Goal: Task Accomplishment & Management: Manage account settings

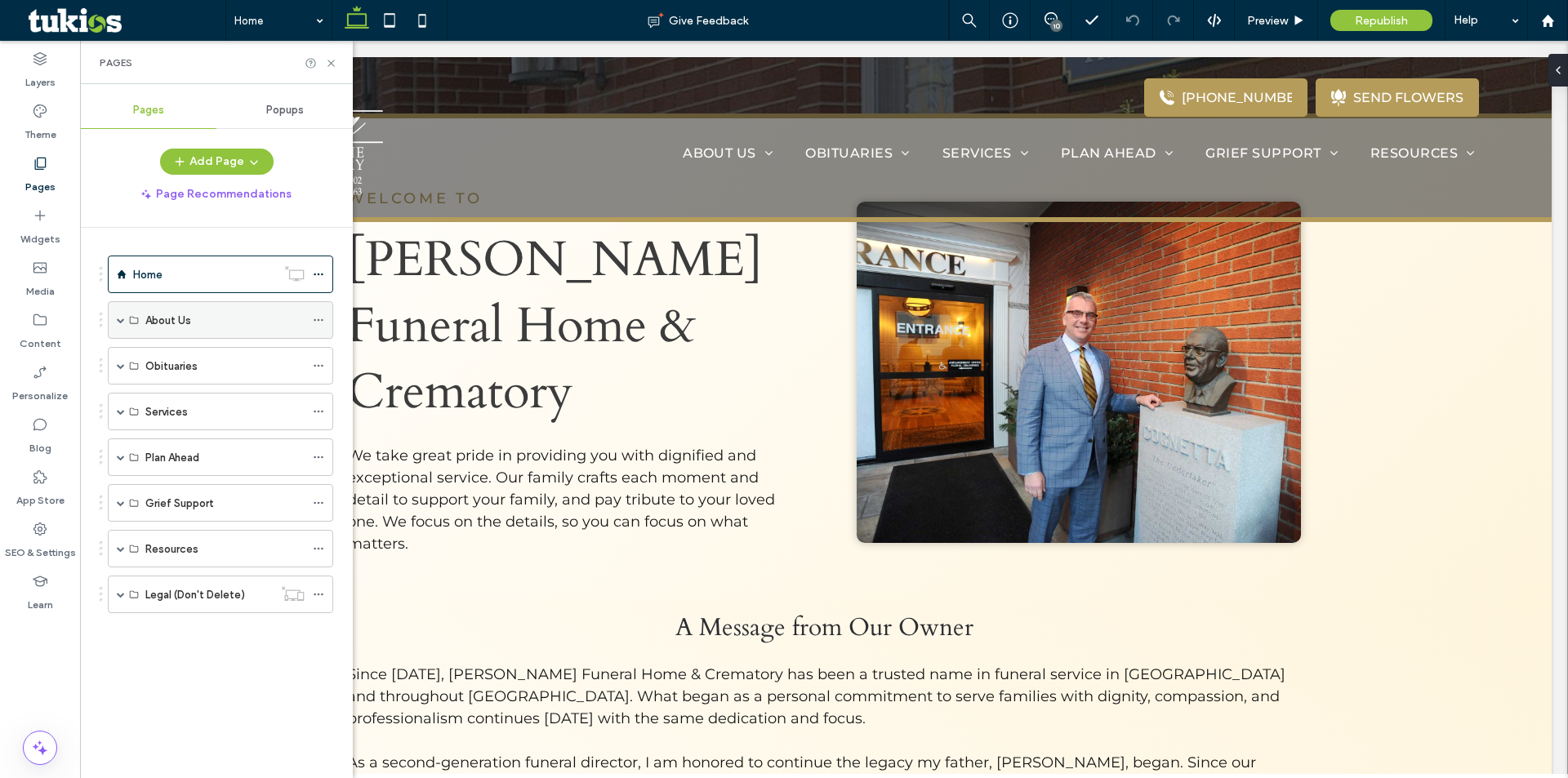
click at [121, 317] on span at bounding box center [121, 320] width 8 height 8
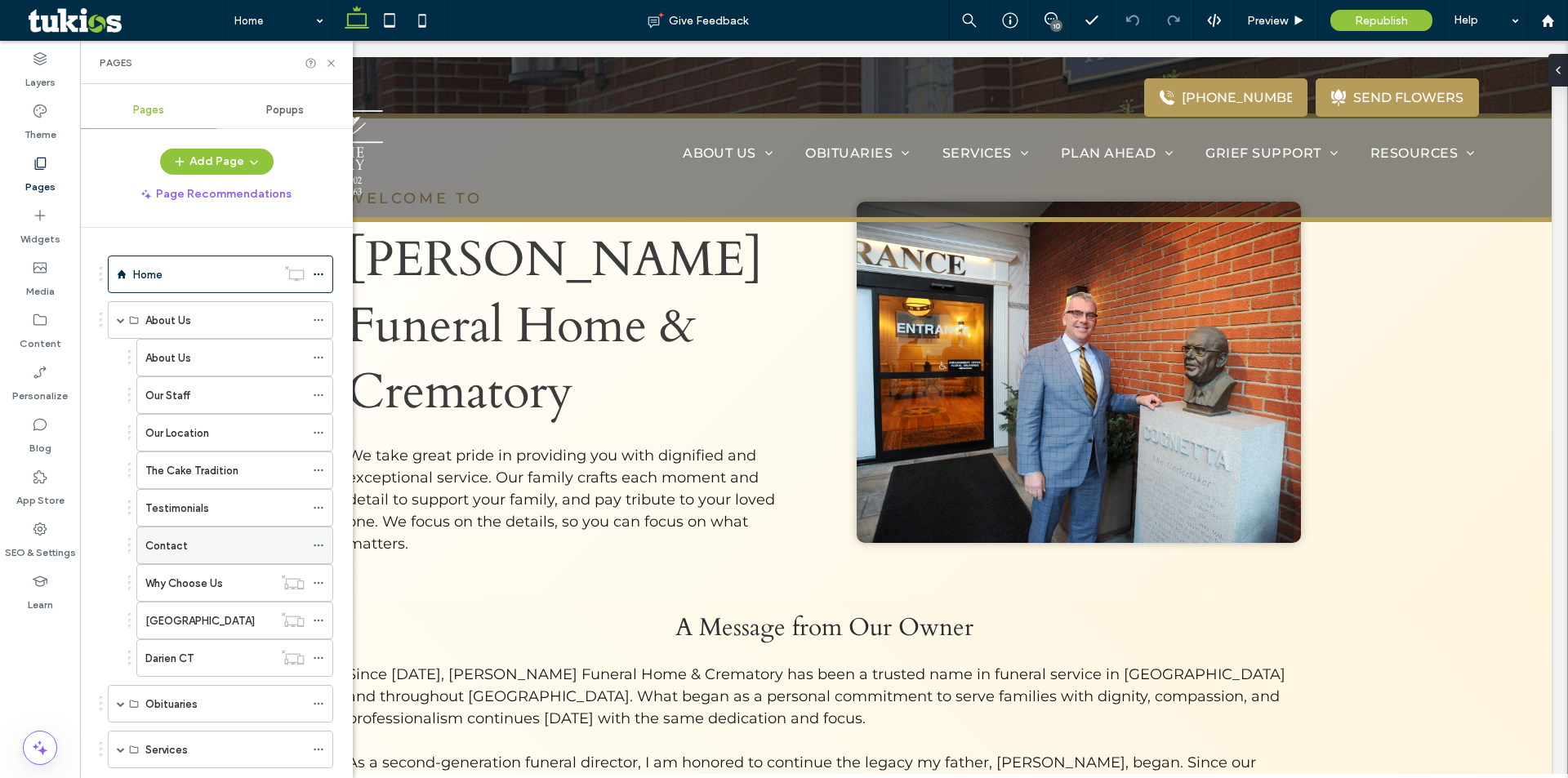
click at [177, 557] on div "Contact" at bounding box center [226, 546] width 160 height 35
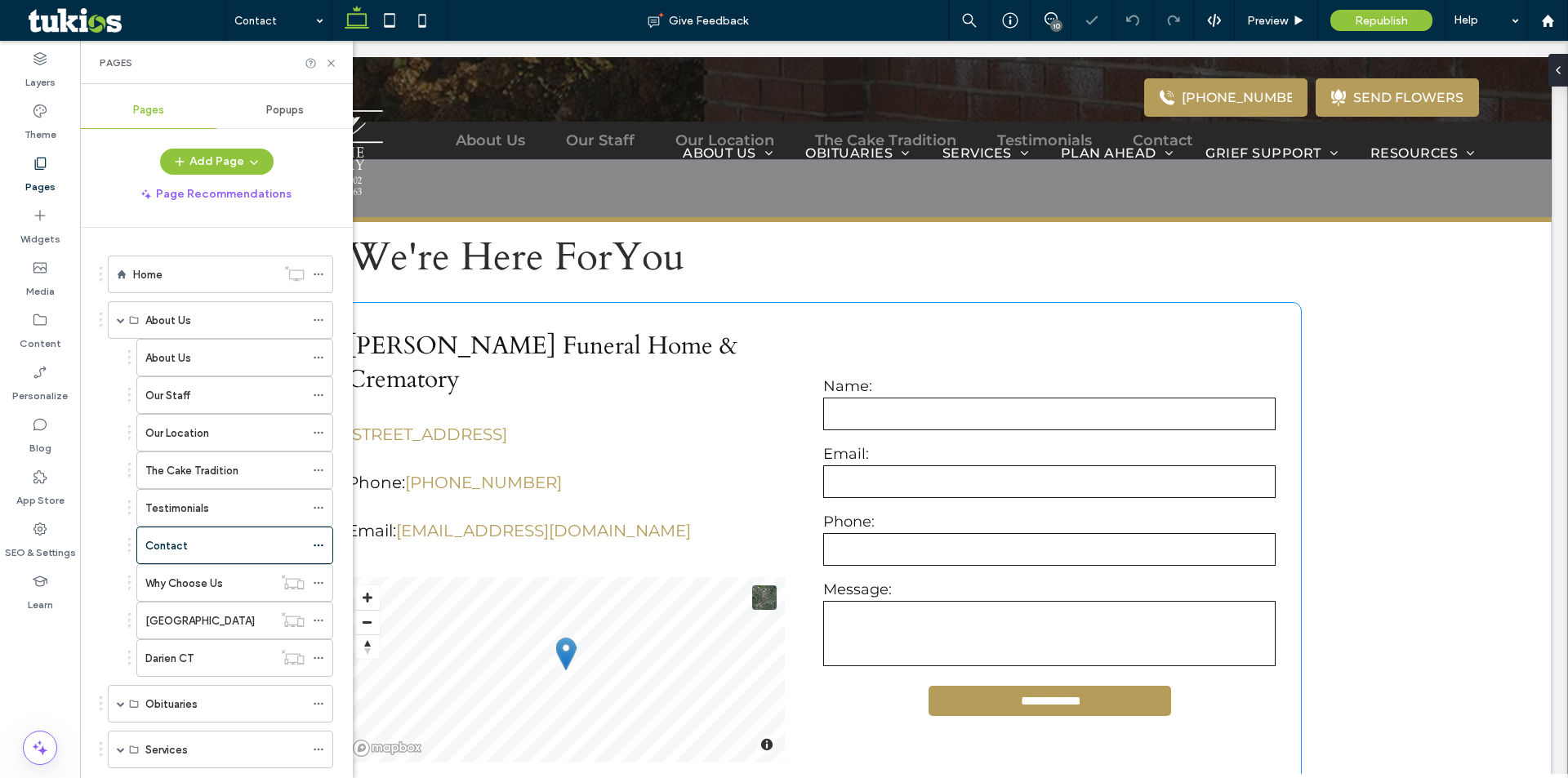
scroll to position [490, 0]
click at [918, 447] on label "Email:" at bounding box center [1049, 454] width 452 height 18
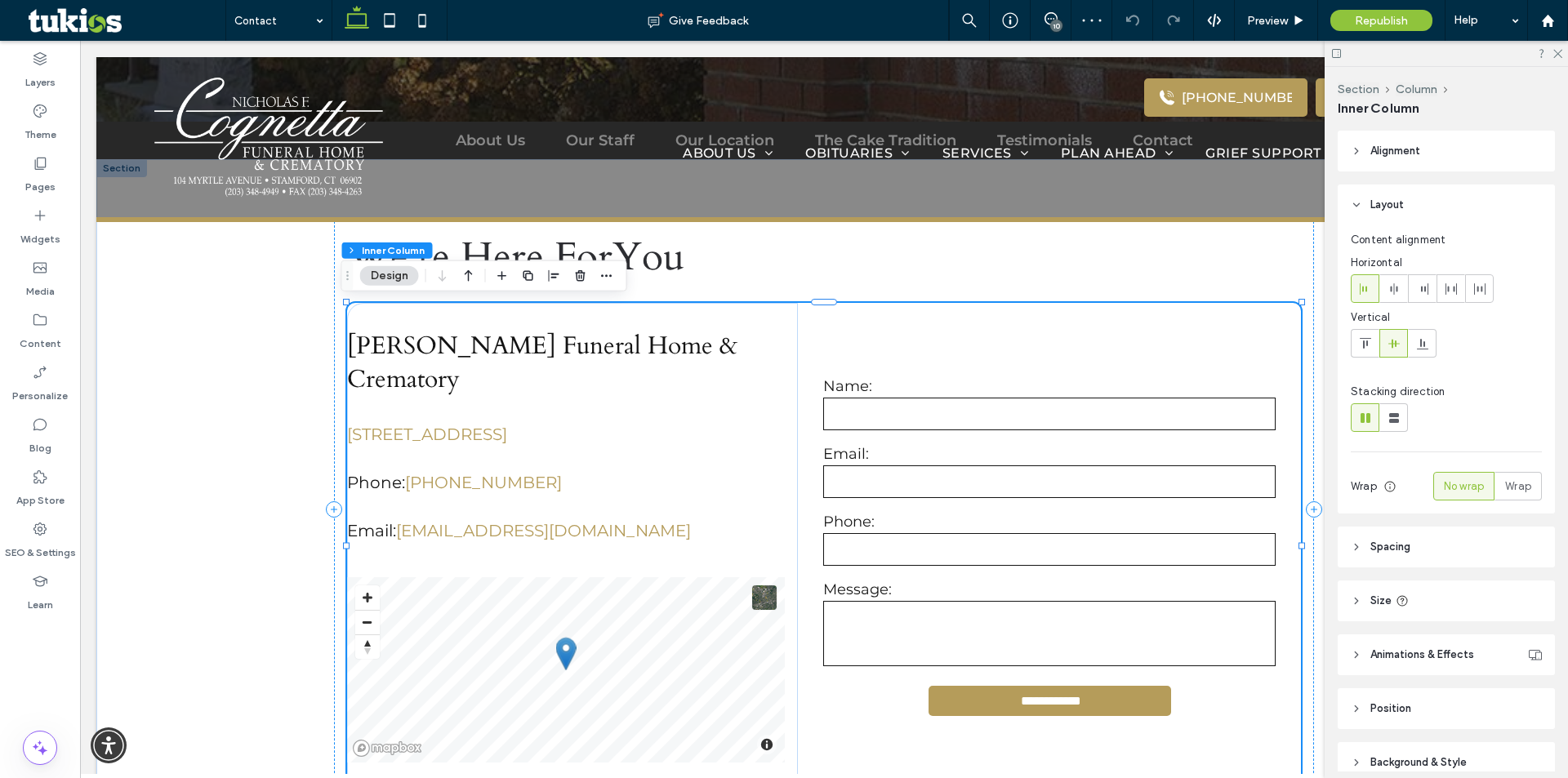
click at [918, 447] on label "Email:" at bounding box center [1049, 454] width 452 height 18
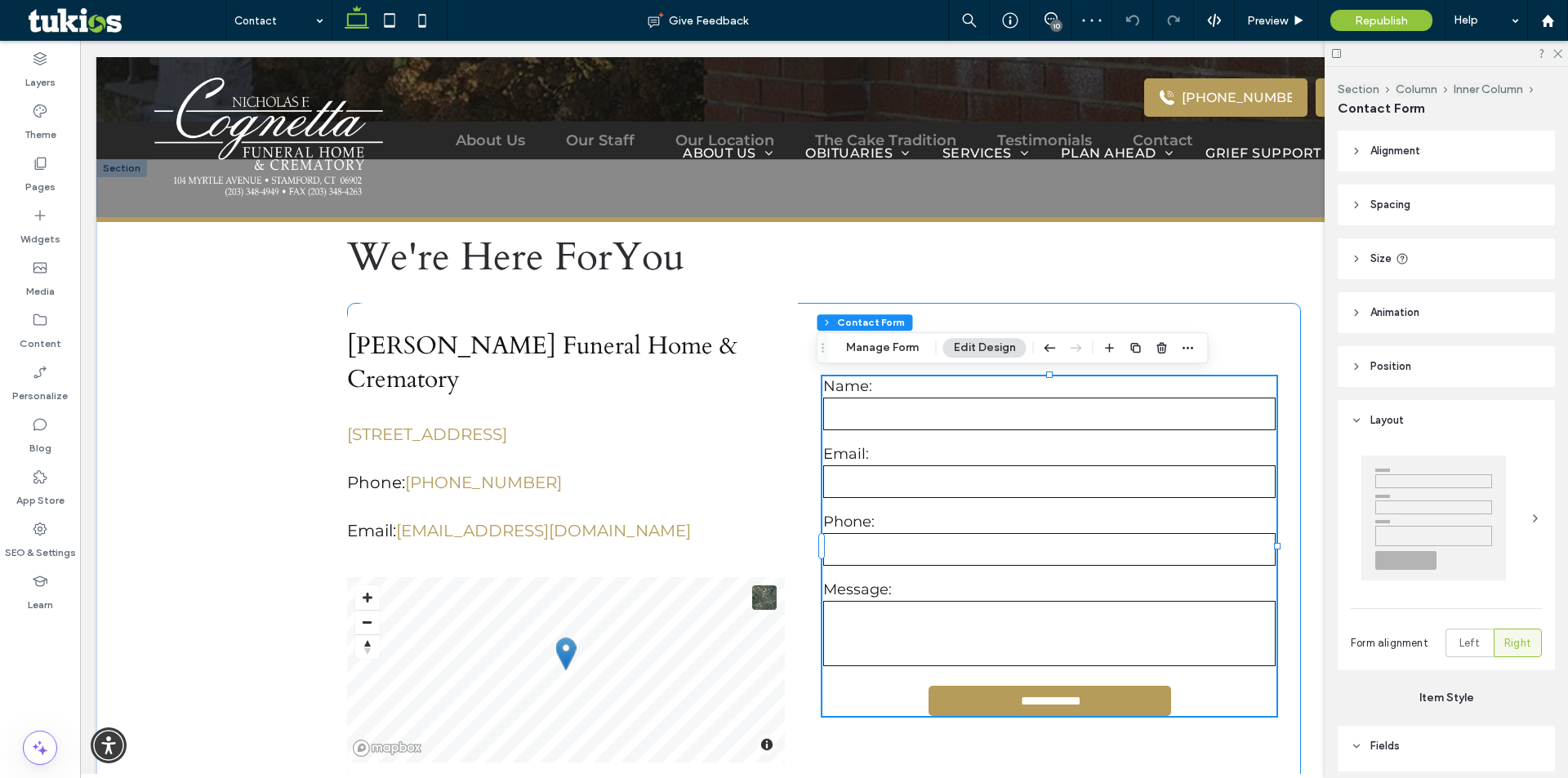
type input "*"
type input "***"
click at [921, 357] on button "Manage Form" at bounding box center [882, 348] width 94 height 20
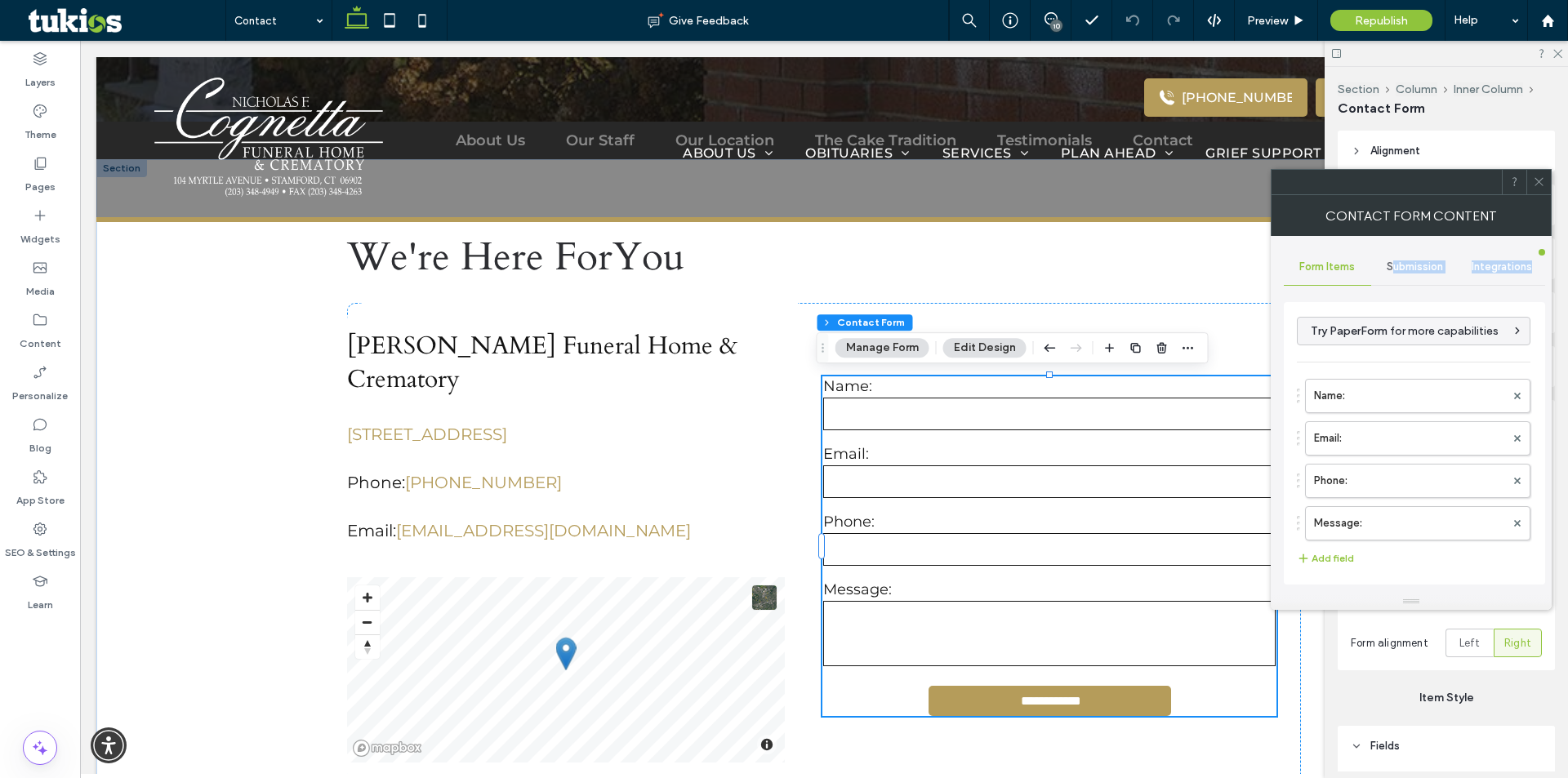
click at [1396, 280] on div "**********" at bounding box center [1414, 421] width 261 height 345
click at [1371, 292] on div "**********" at bounding box center [1414, 441] width 261 height 304
click at [1377, 282] on div "Submission" at bounding box center [1414, 267] width 88 height 35
click at [1350, 343] on label "New submission notification" at bounding box center [1414, 344] width 218 height 32
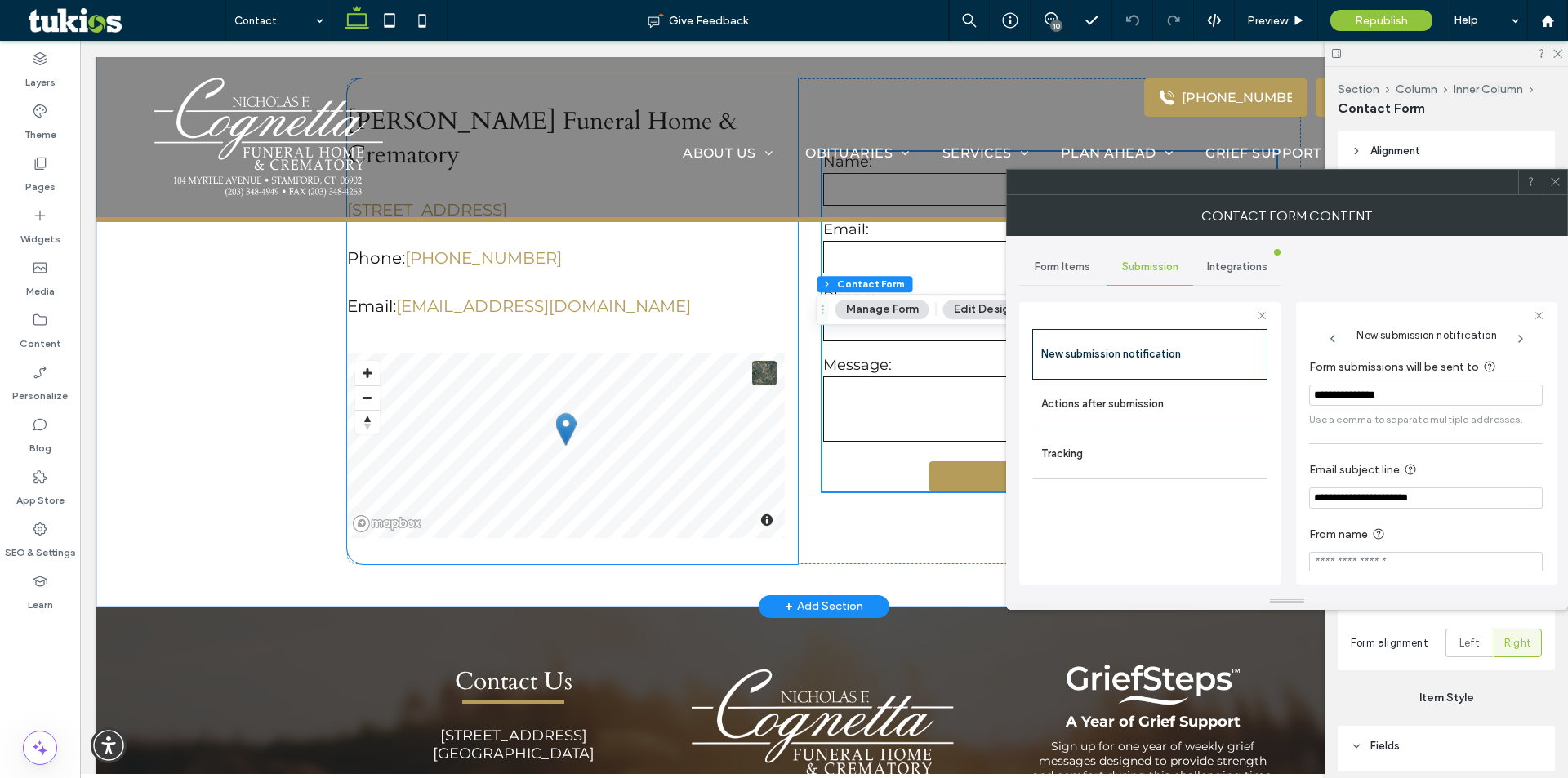
scroll to position [898, 0]
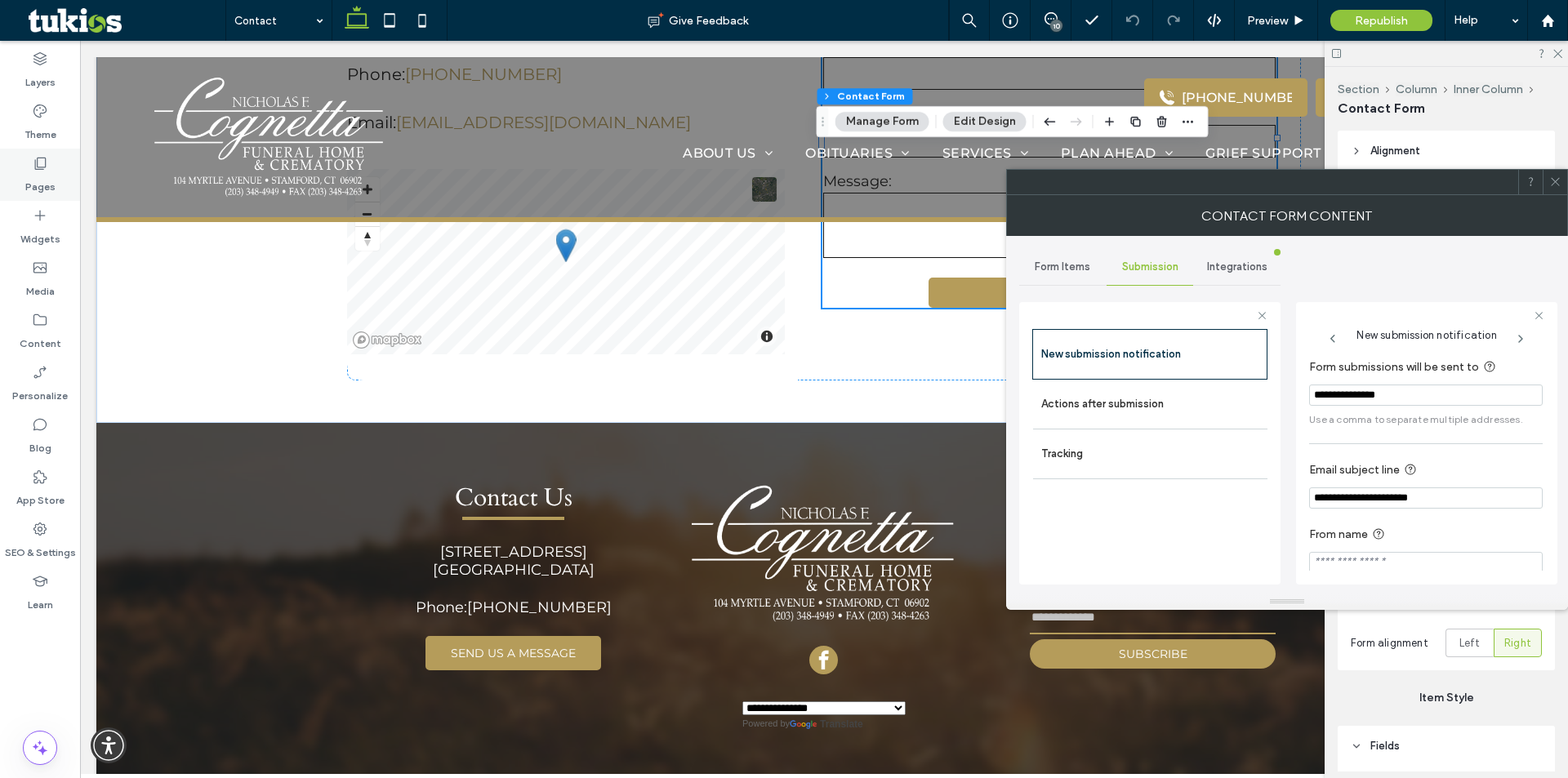
click at [57, 171] on div "Pages" at bounding box center [39, 174] width 80 height 52
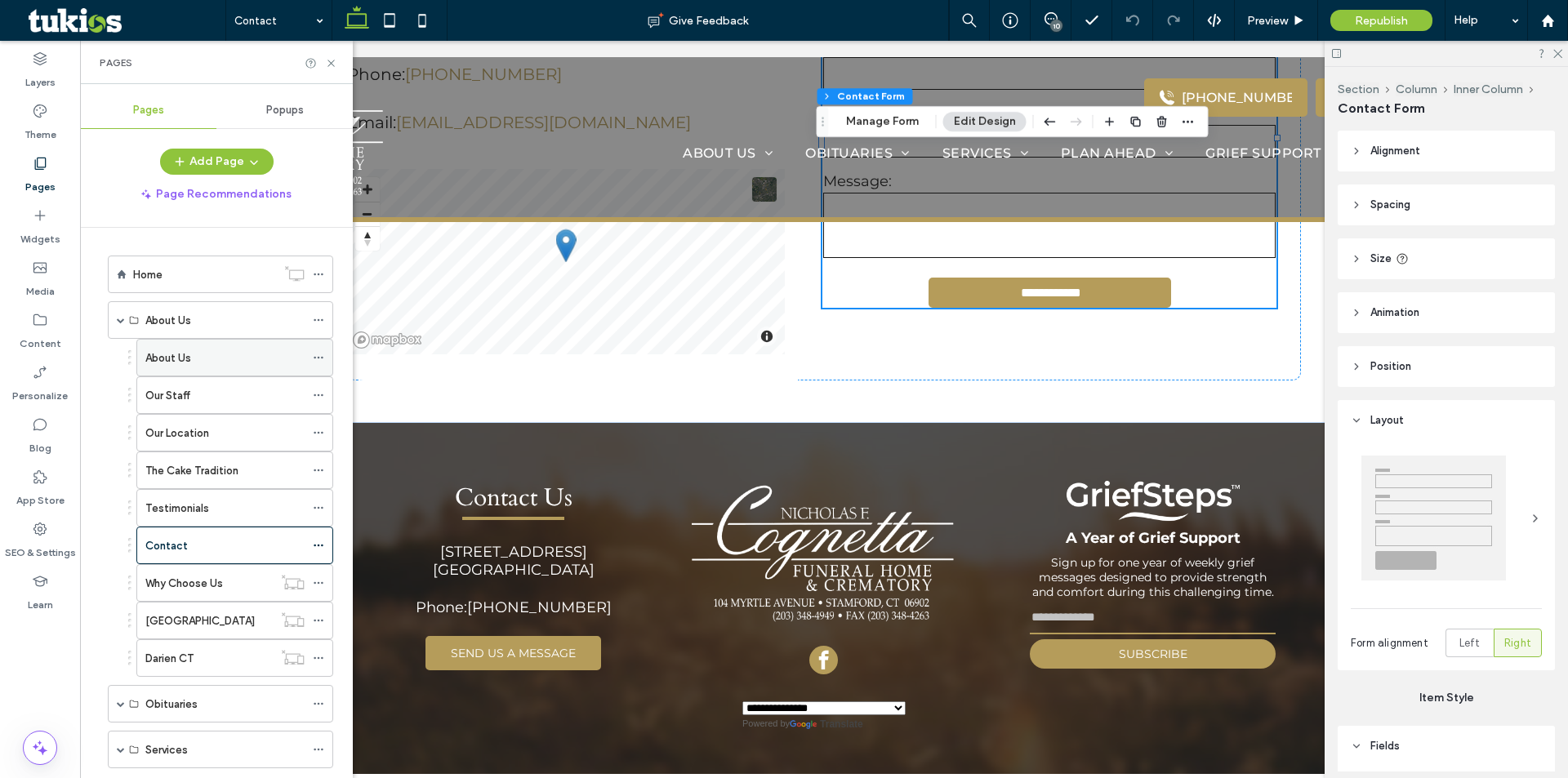
click at [198, 354] on div "About Us" at bounding box center [226, 357] width 160 height 17
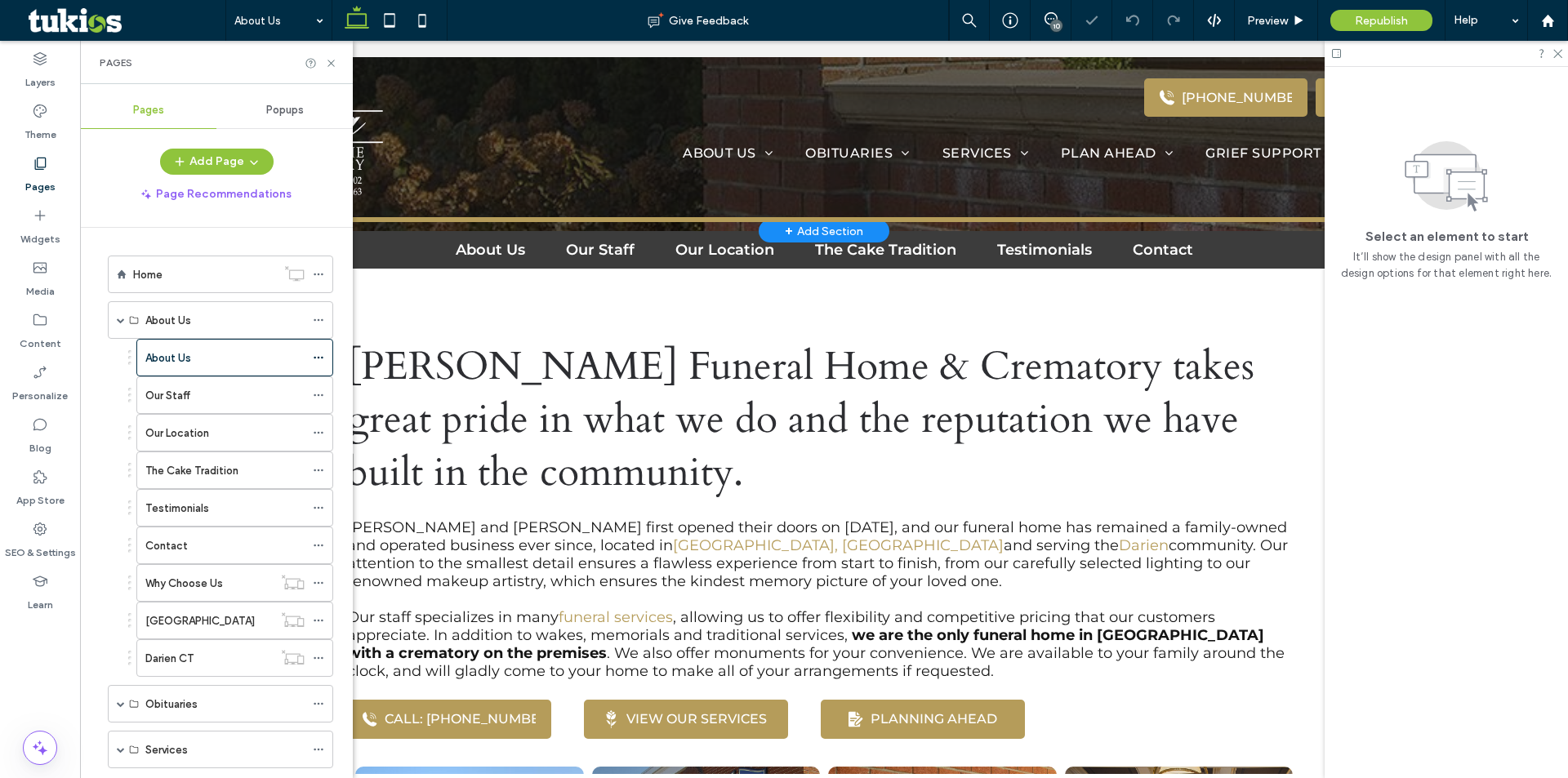
select select "Language Translate Widget"
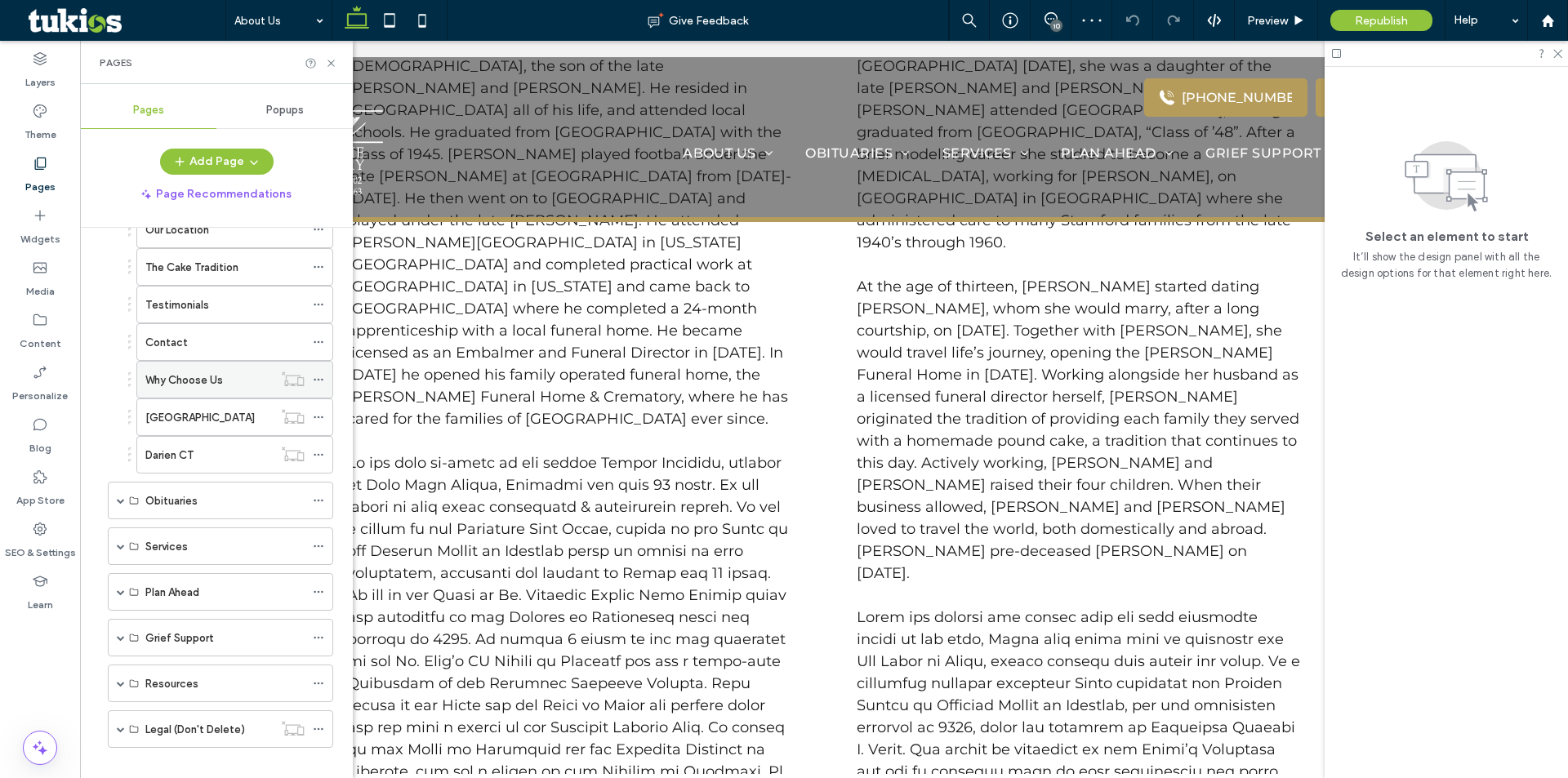
scroll to position [223, 0]
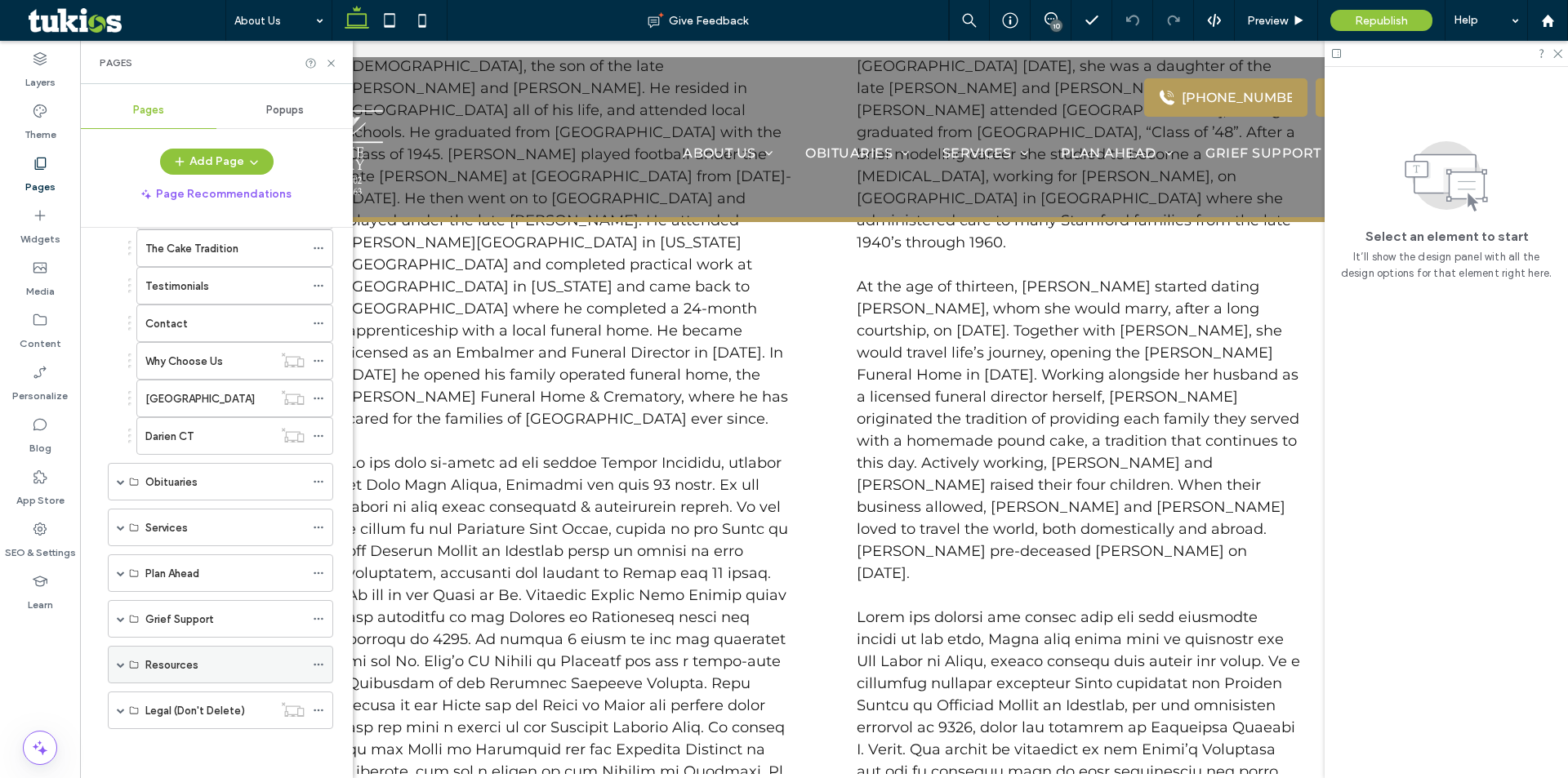
click at [117, 669] on span at bounding box center [121, 665] width 8 height 35
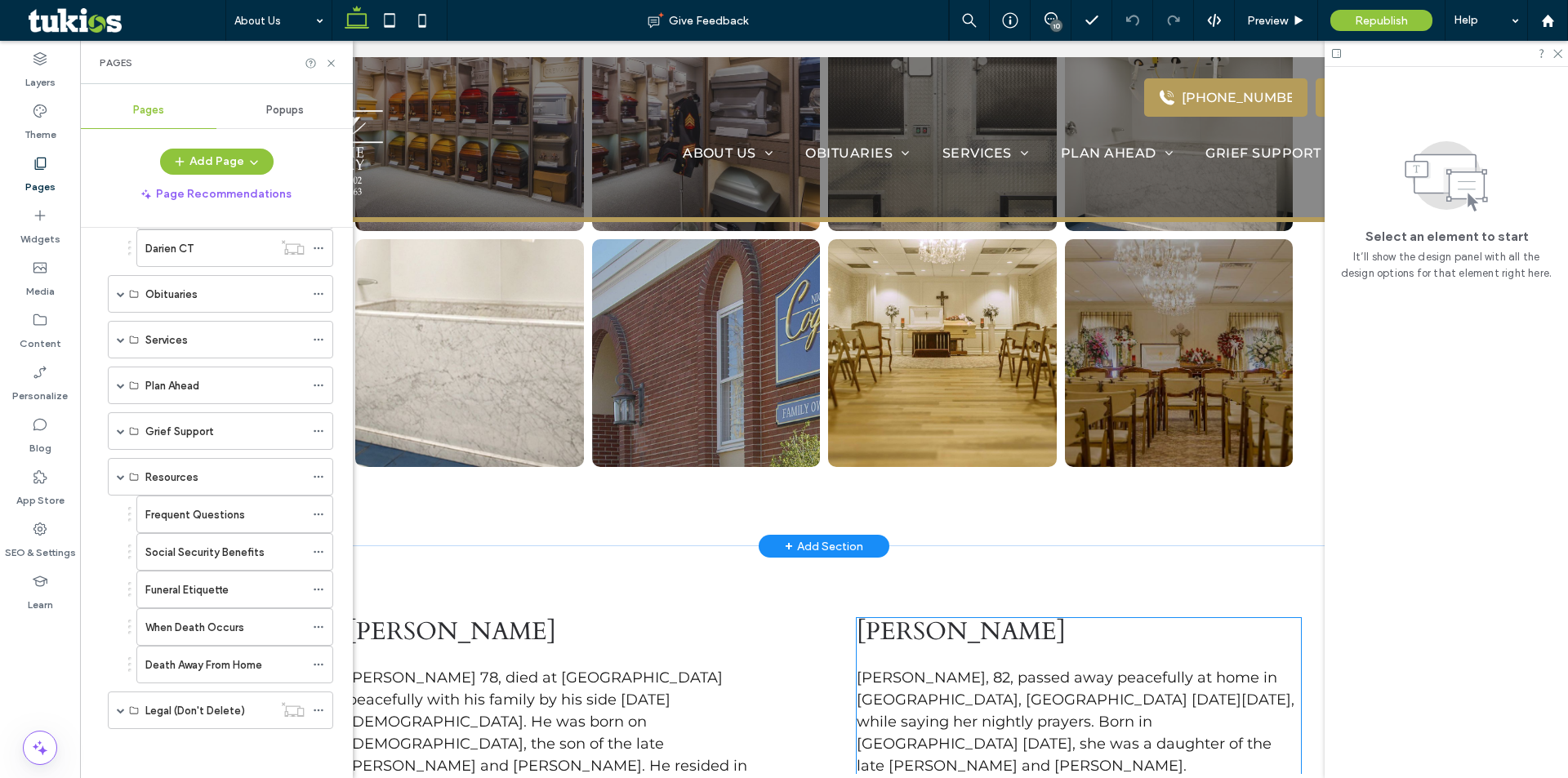
scroll to position [1797, 0]
